Goal: Information Seeking & Learning: Understand process/instructions

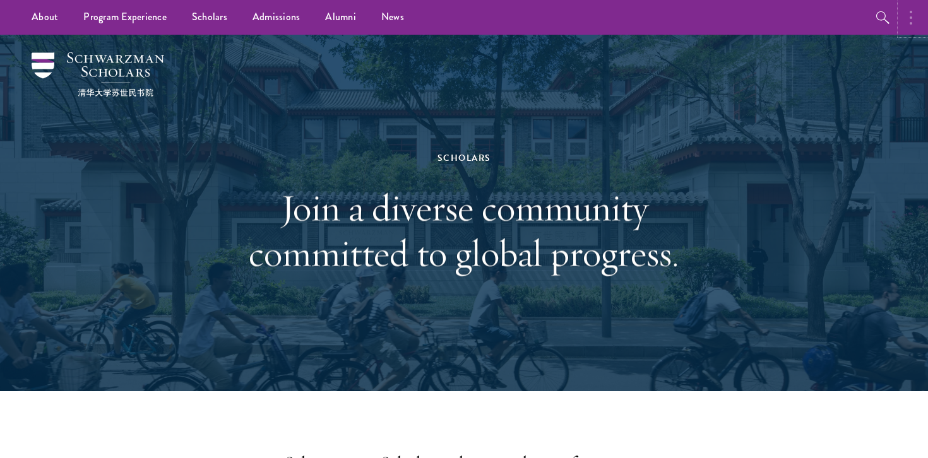
click at [917, 17] on button "button" at bounding box center [914, 17] width 28 height 35
click at [772, 16] on button "button" at bounding box center [779, 17] width 28 height 35
click at [914, 19] on button "button" at bounding box center [914, 17] width 28 height 35
click at [778, 19] on button "button" at bounding box center [779, 17] width 28 height 35
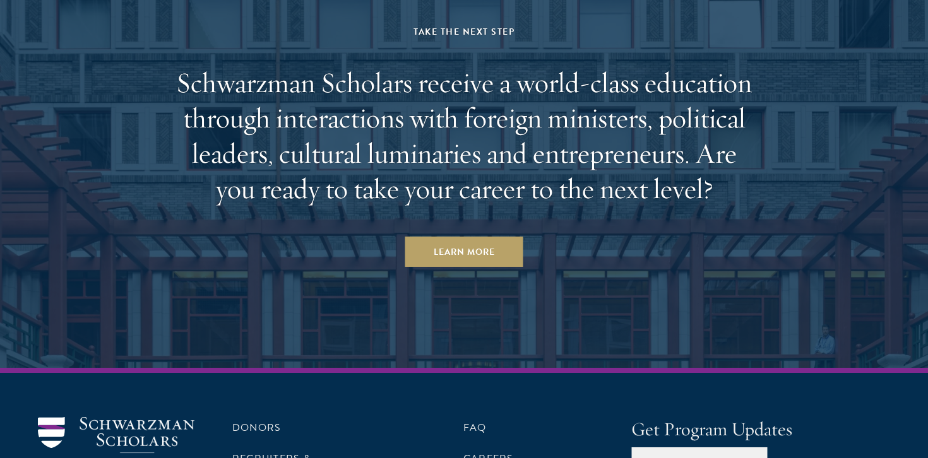
scroll to position [3903, 0]
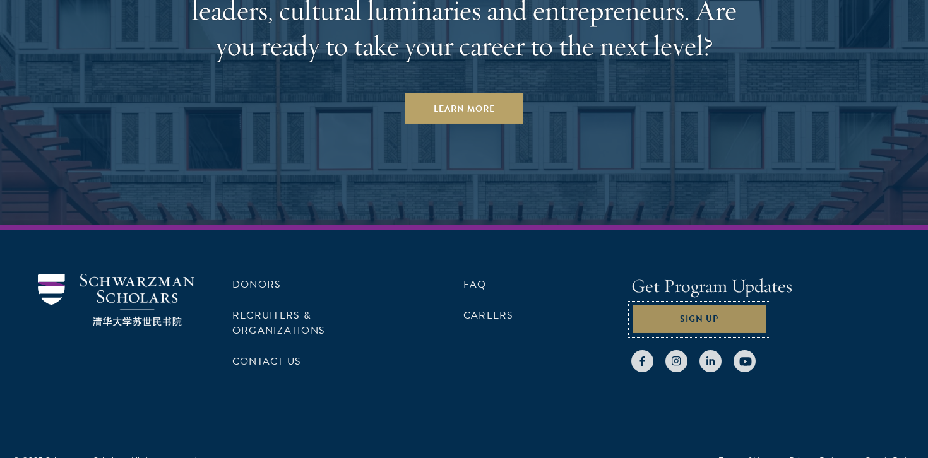
click at [695, 304] on button "Sign Up" at bounding box center [699, 319] width 136 height 30
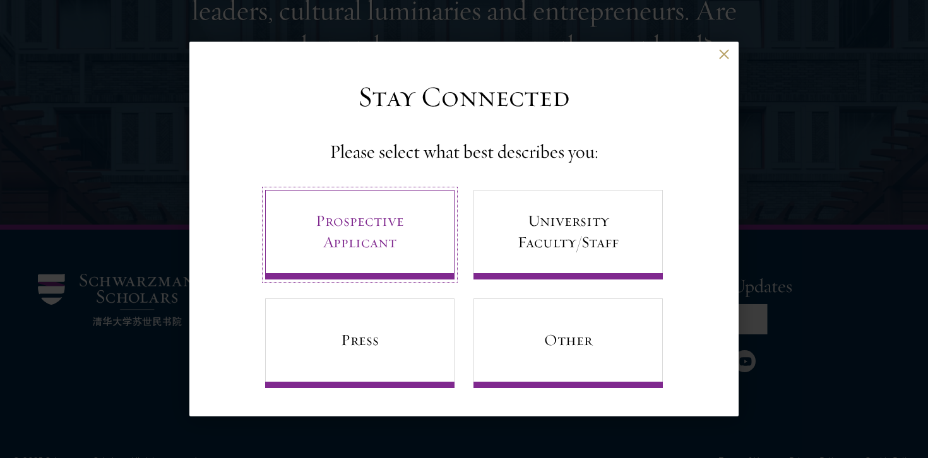
click at [419, 266] on link "Prospective Applicant" at bounding box center [359, 235] width 189 height 90
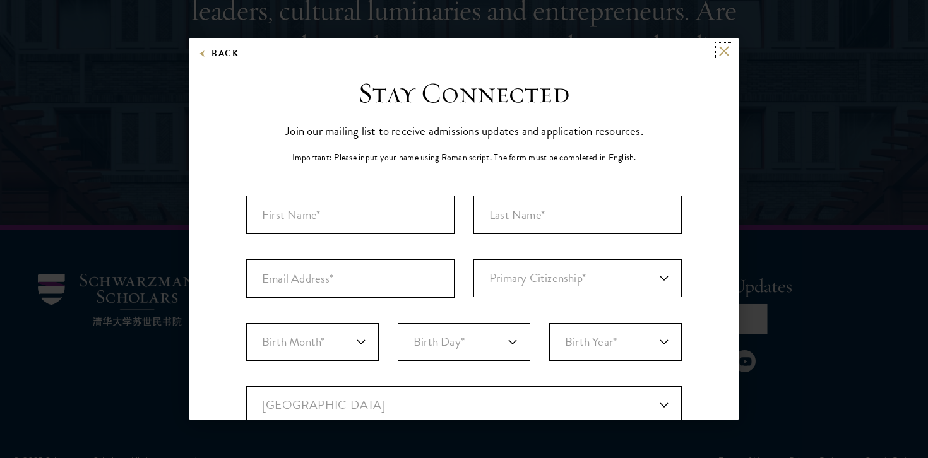
click at [724, 45] on button at bounding box center [724, 50] width 11 height 11
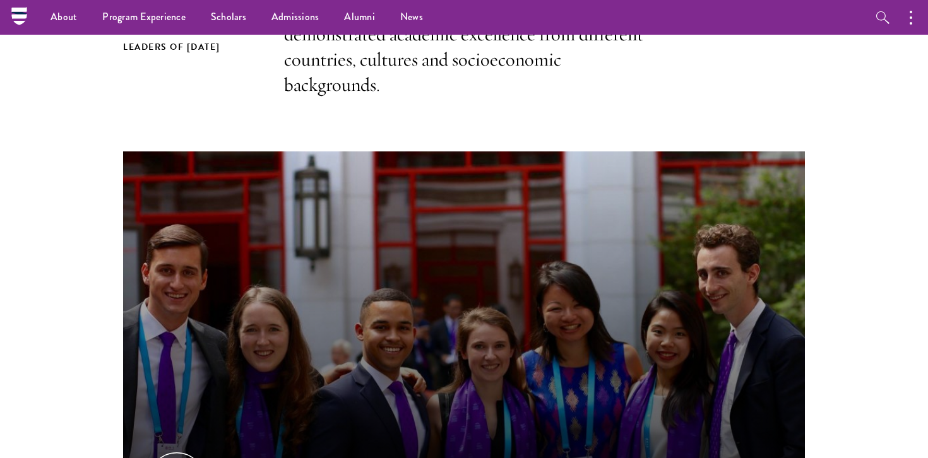
scroll to position [0, 0]
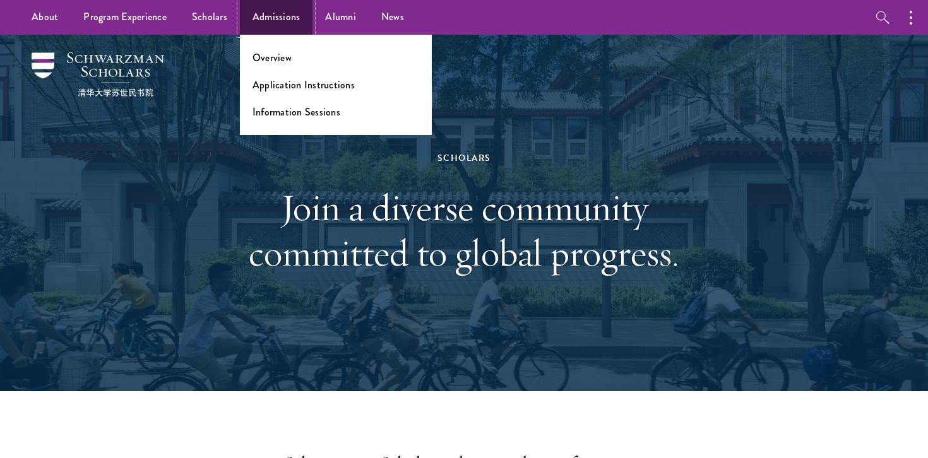
click at [283, 17] on link "Admissions" at bounding box center [276, 17] width 73 height 35
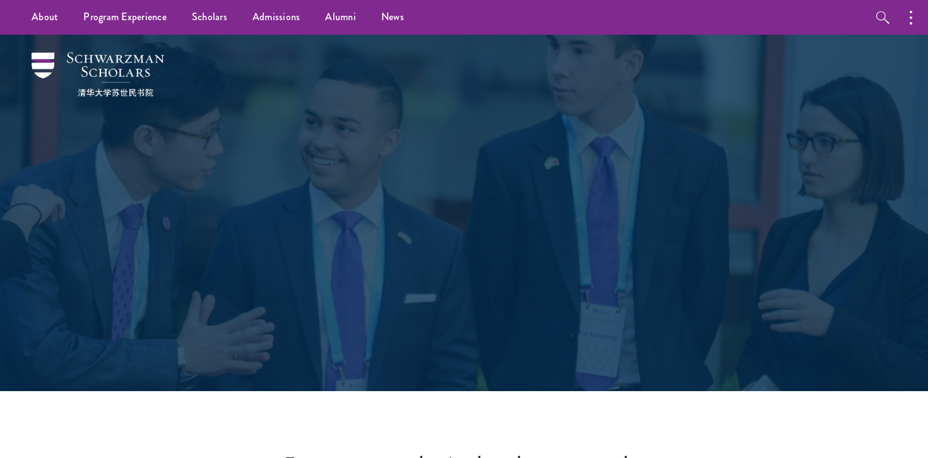
click at [283, 59] on div "Admissions Join the world's next generation of leaders." at bounding box center [464, 213] width 802 height 357
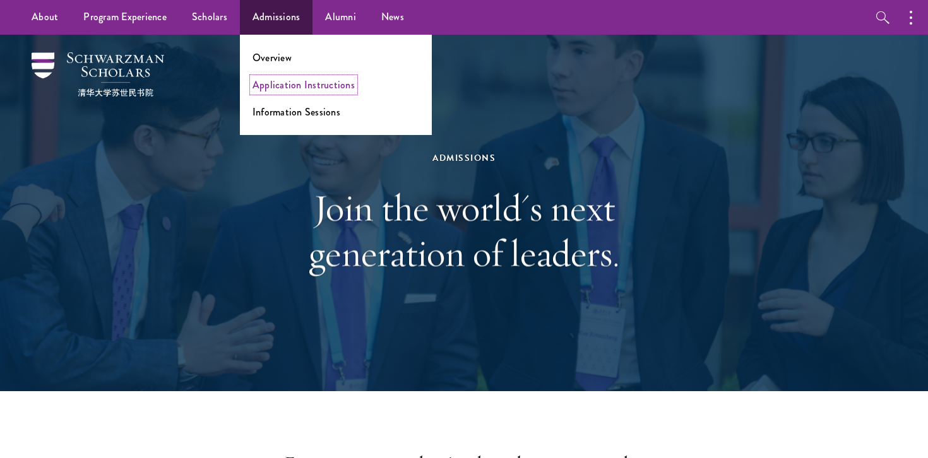
click at [288, 87] on link "Application Instructions" at bounding box center [304, 85] width 102 height 15
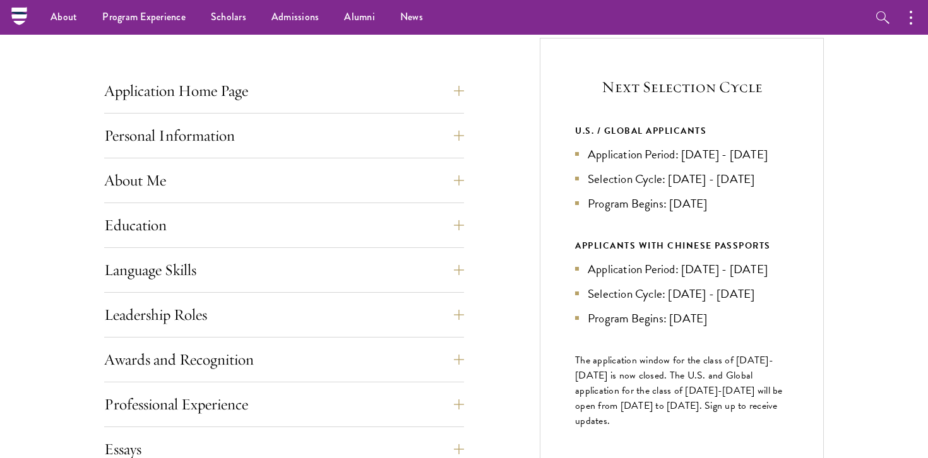
scroll to position [426, 0]
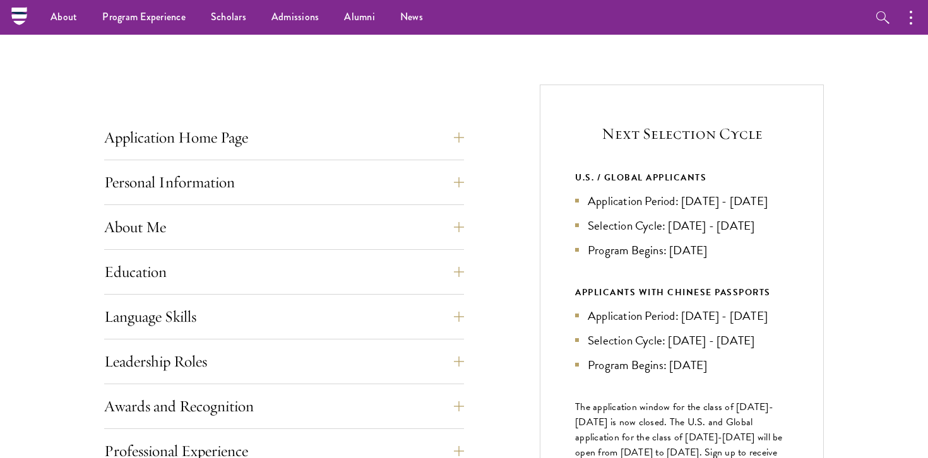
drag, startPoint x: 583, startPoint y: 108, endPoint x: 687, endPoint y: 349, distance: 262.2
click at [687, 349] on div "Next Selection Cycle U.S. / GLOBAL APPLICANTS Application Period: [DATE] - [DAT…" at bounding box center [682, 336] width 284 height 503
click at [687, 325] on li "Application Period: [DATE] - [DATE]" at bounding box center [681, 316] width 213 height 18
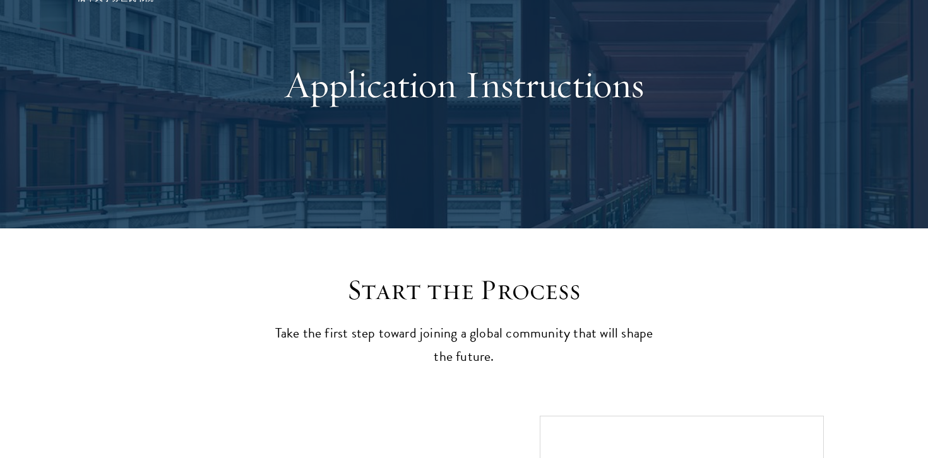
scroll to position [0, 0]
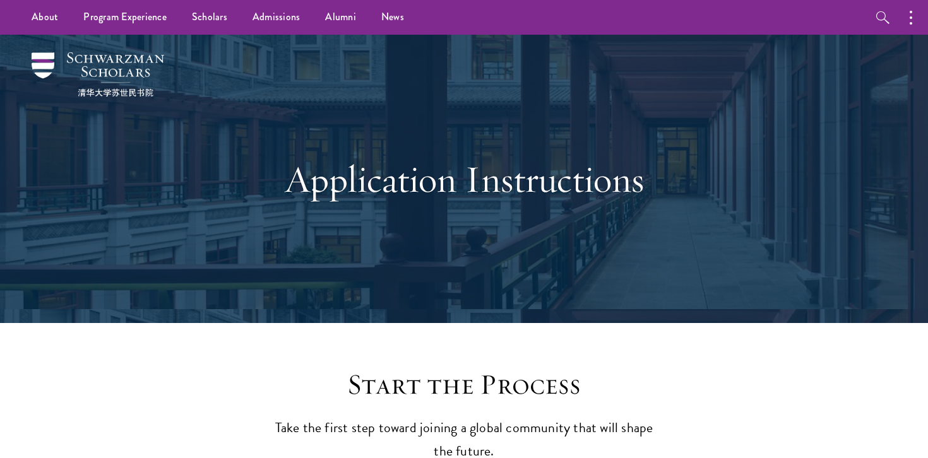
click at [578, 299] on div "Application Instructions" at bounding box center [464, 179] width 802 height 289
